Goal: Entertainment & Leisure: Consume media (video, audio)

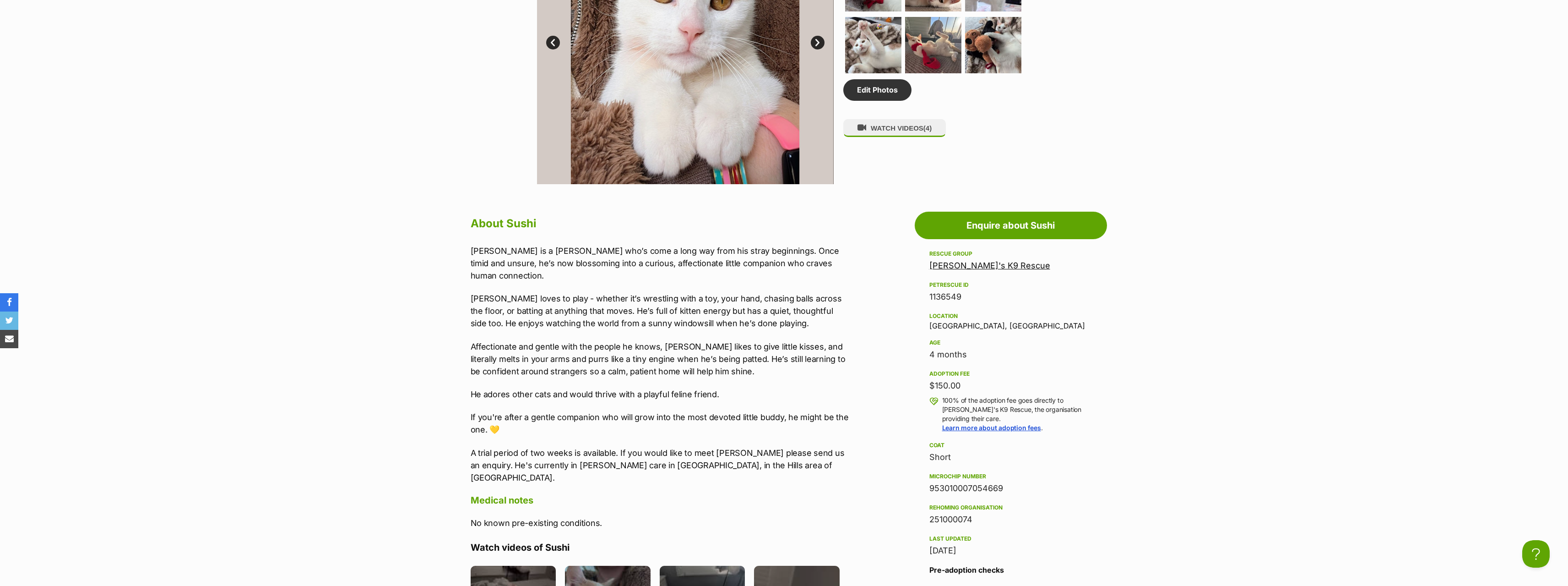
scroll to position [779, 0]
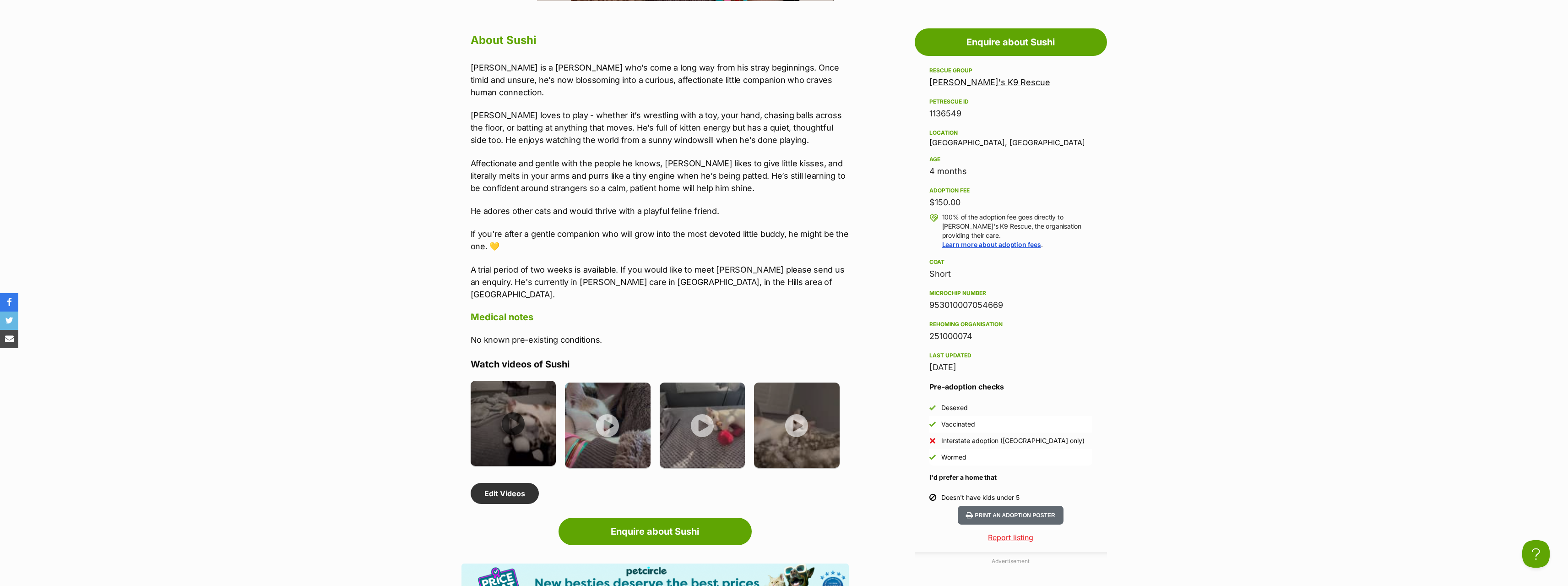
click at [507, 399] on img at bounding box center [513, 423] width 86 height 86
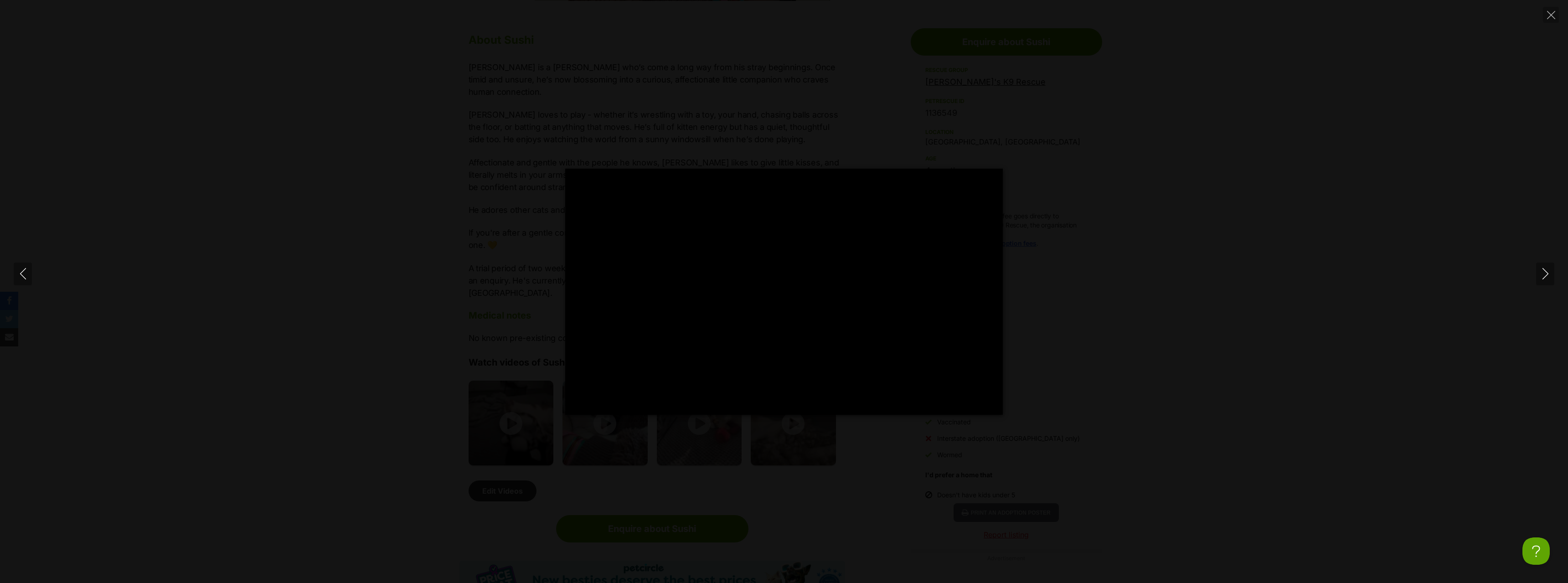
type input "100"
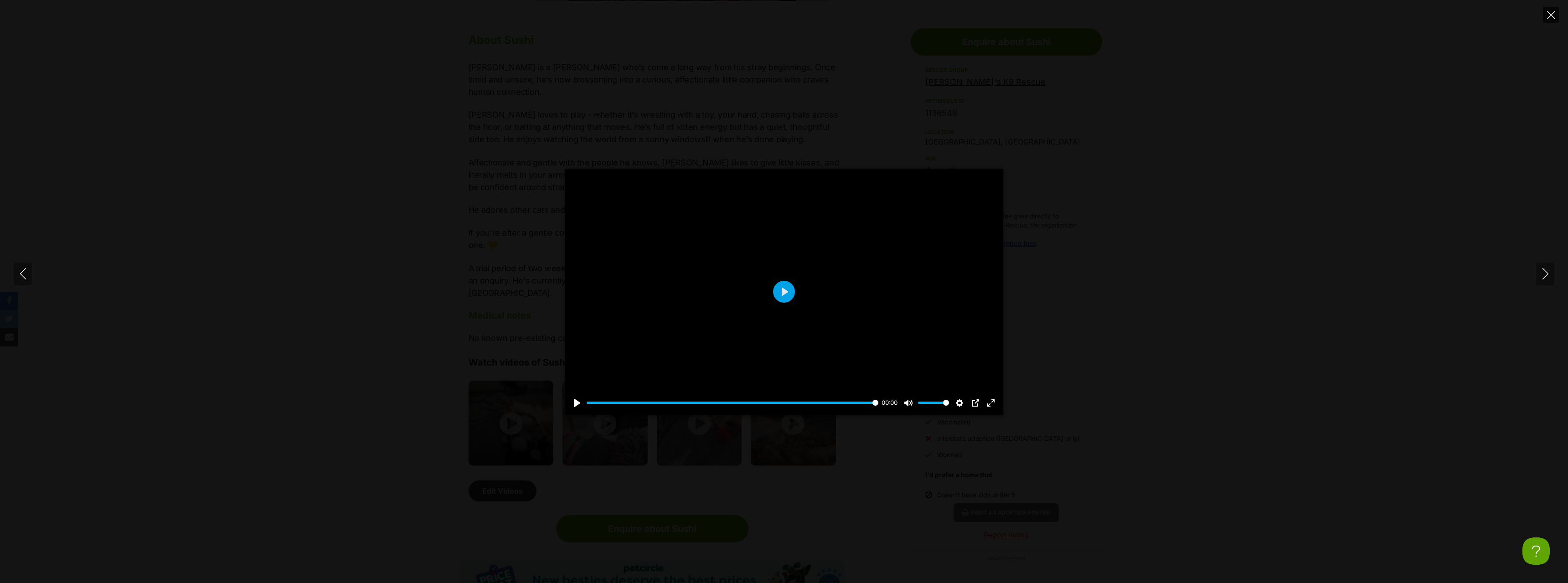
click at [1550, 15] on icon "Close" at bounding box center [1551, 15] width 8 height 8
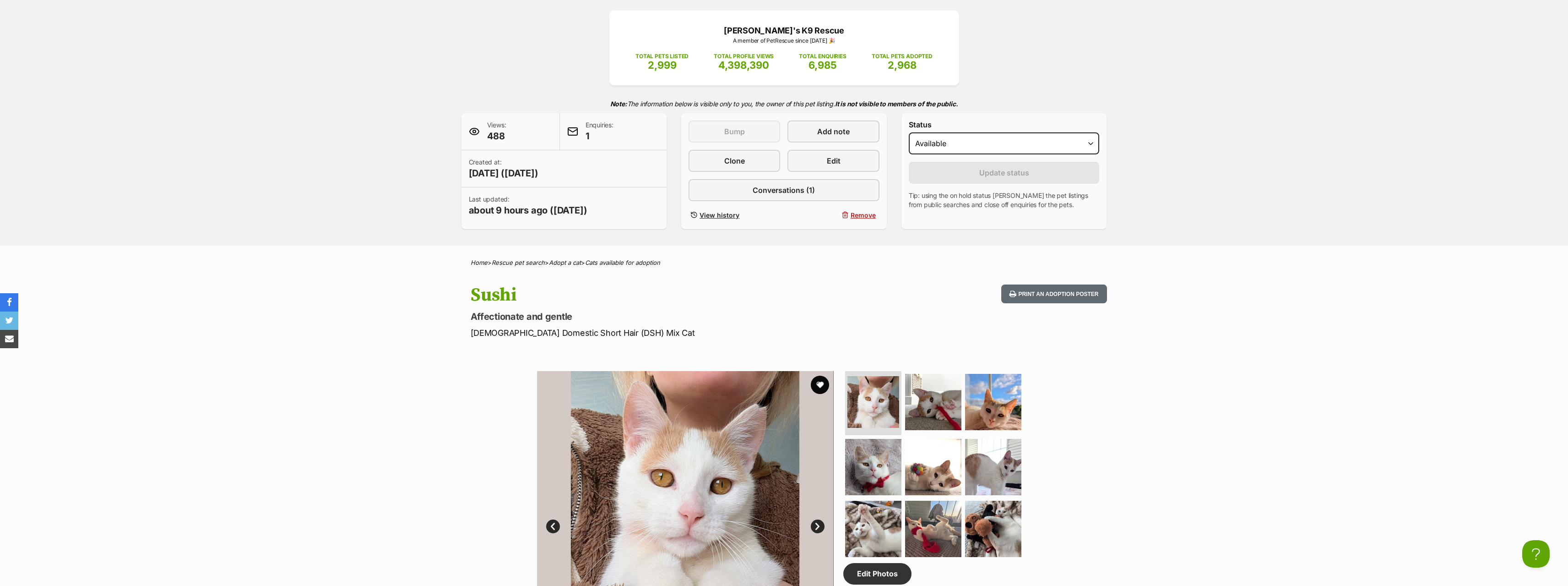
scroll to position [92, 0]
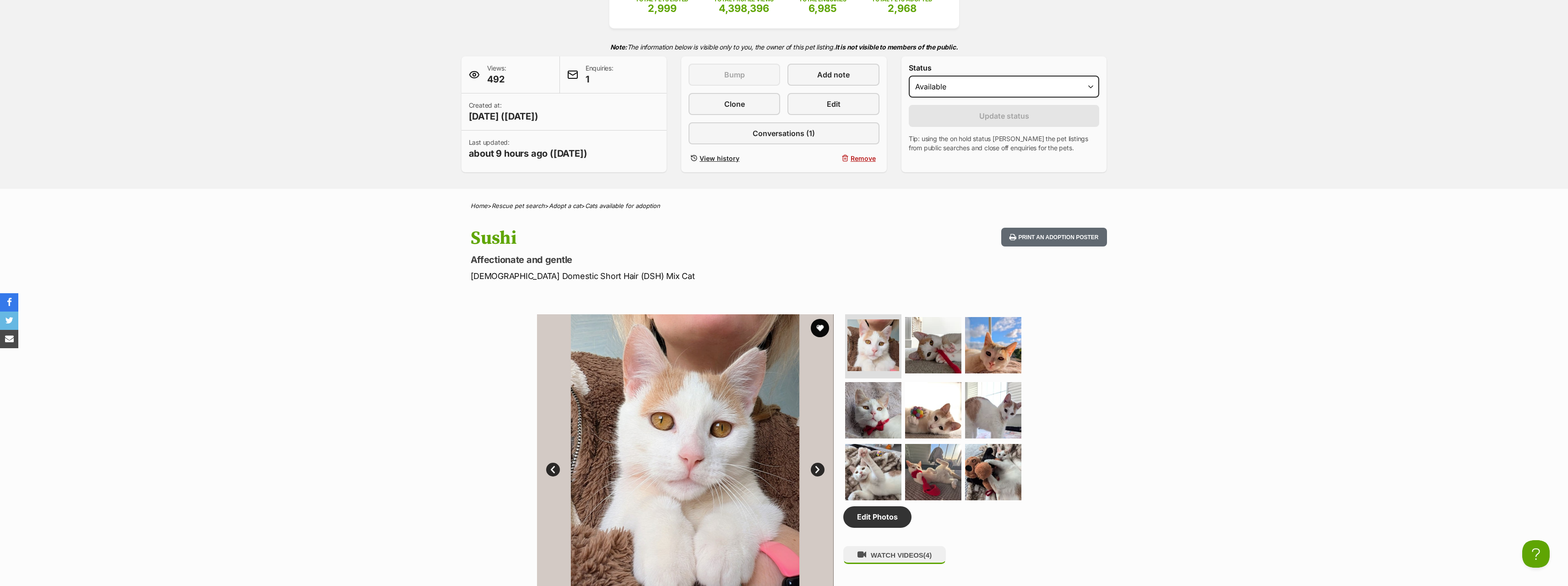
scroll to position [92, 0]
